Goal: Task Accomplishment & Management: Manage account settings

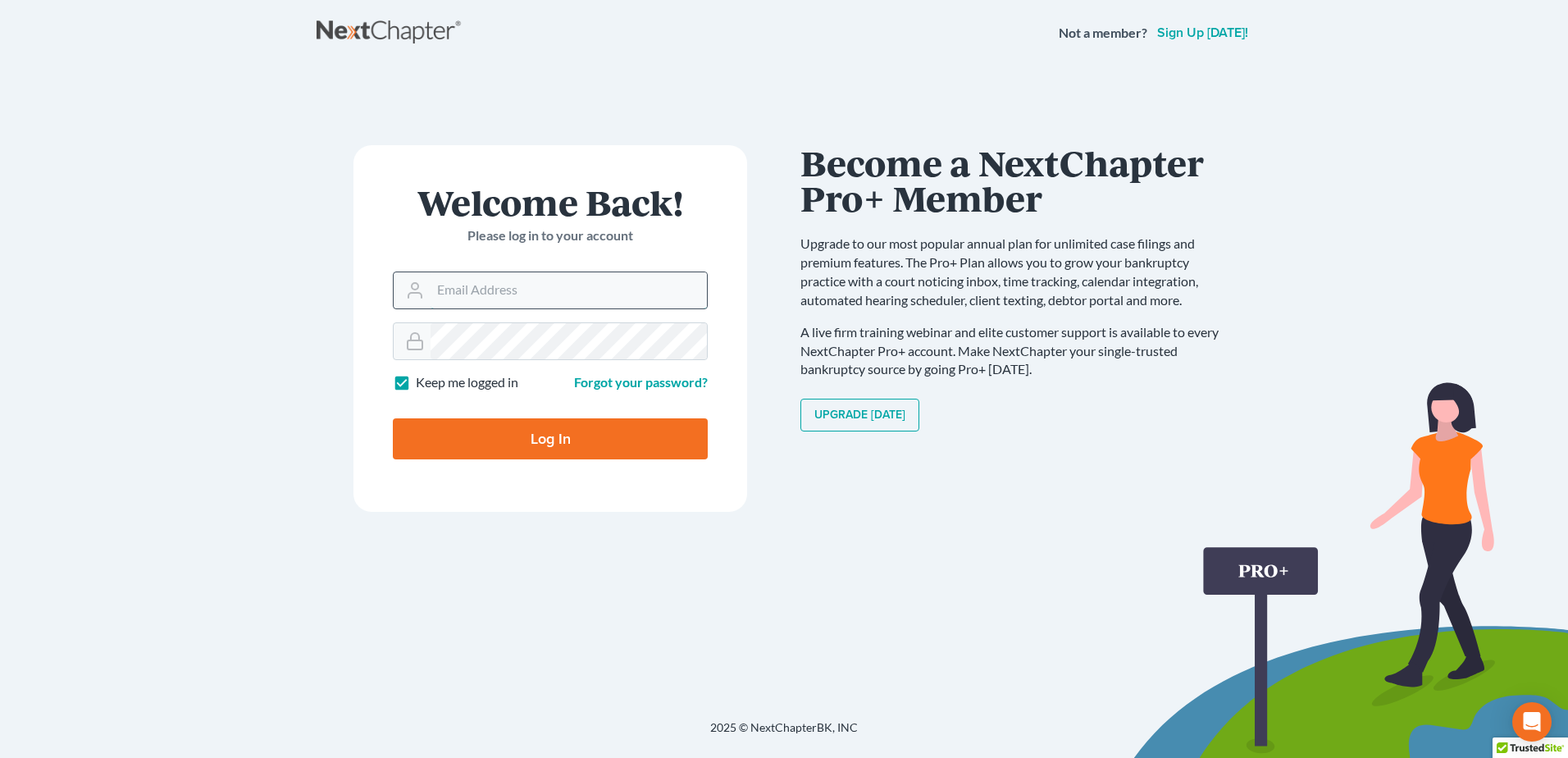
click at [571, 291] on input "Email Address" at bounding box center [568, 290] width 276 height 36
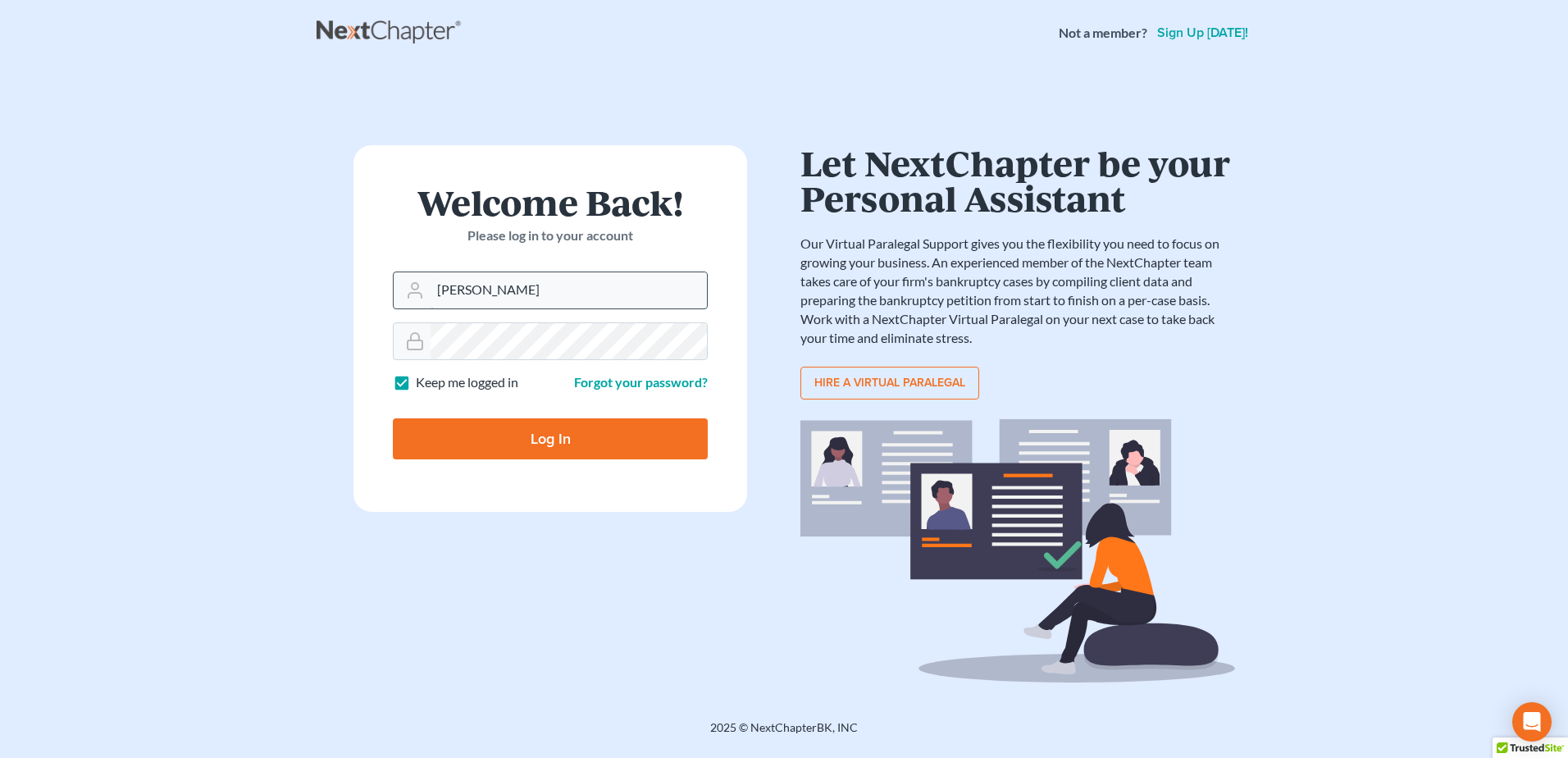
type input "pam@fesenmyerlaw.com"
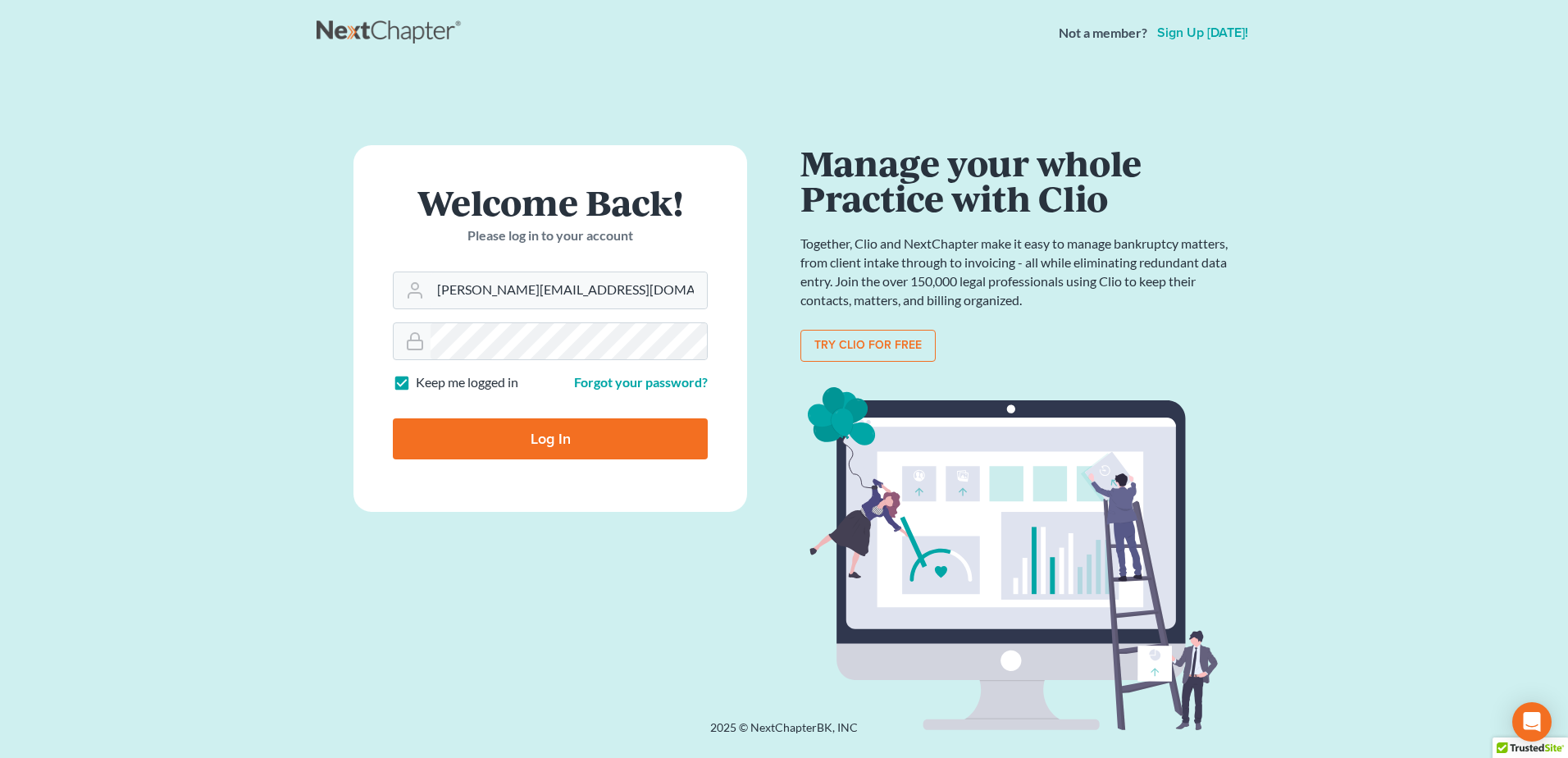
click at [555, 447] on input "Log In" at bounding box center [550, 438] width 315 height 41
type input "Thinking..."
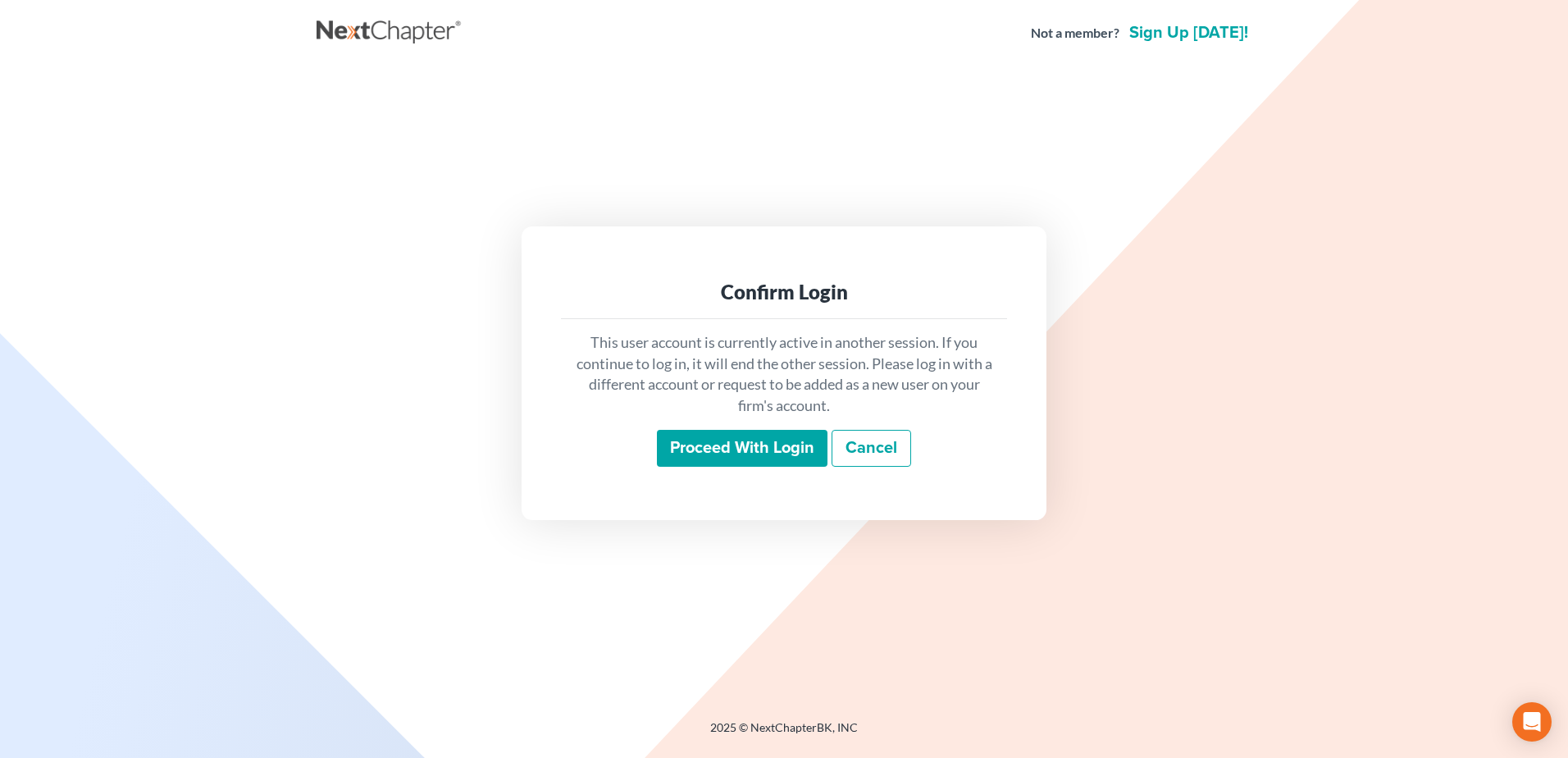
click at [699, 453] on input "Proceed with login" at bounding box center [742, 449] width 171 height 38
